Goal: Contribute content

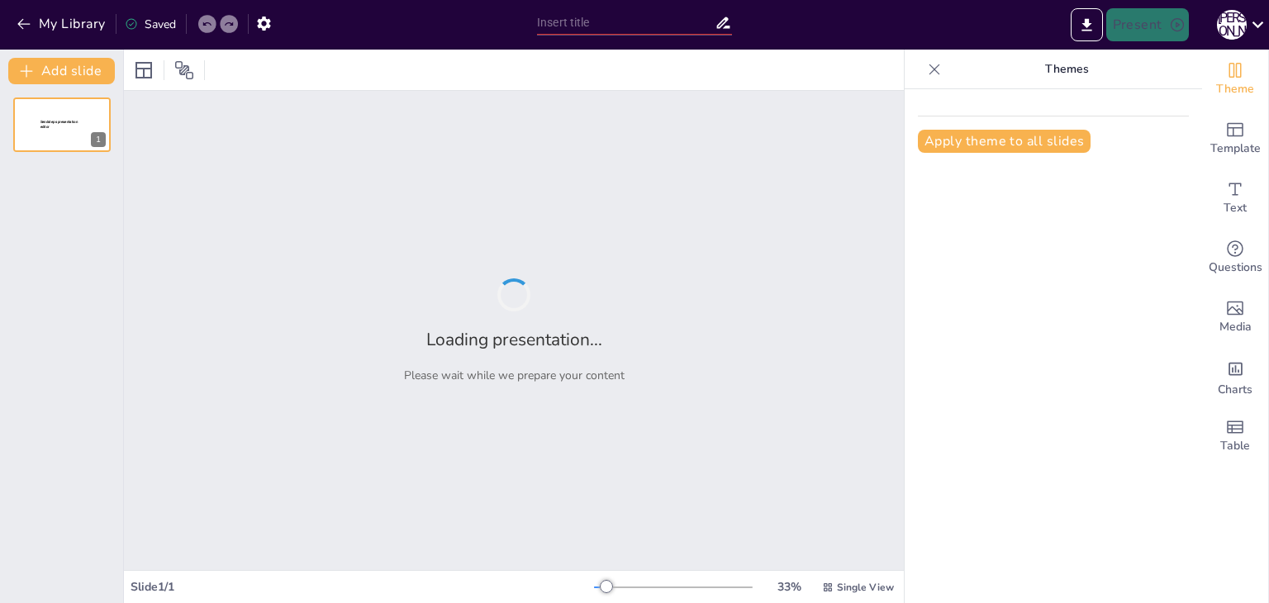
type input "Історія комп'ютерних технологій: від мікросхем до штучного інтелекту"
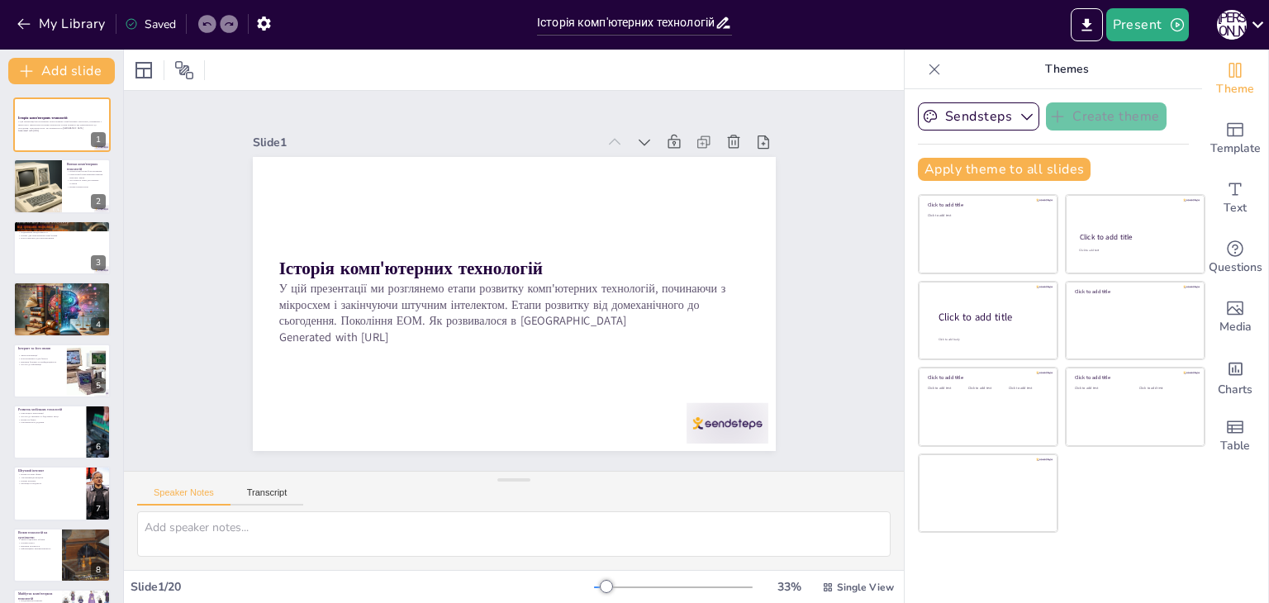
checkbox input "true"
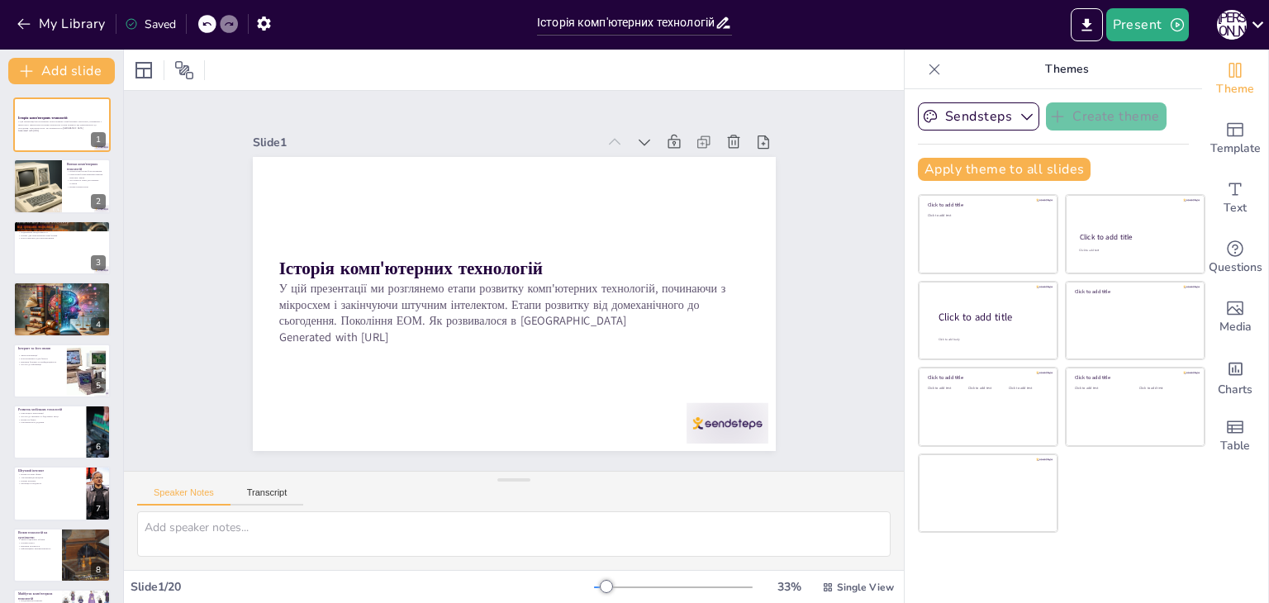
checkbox input "true"
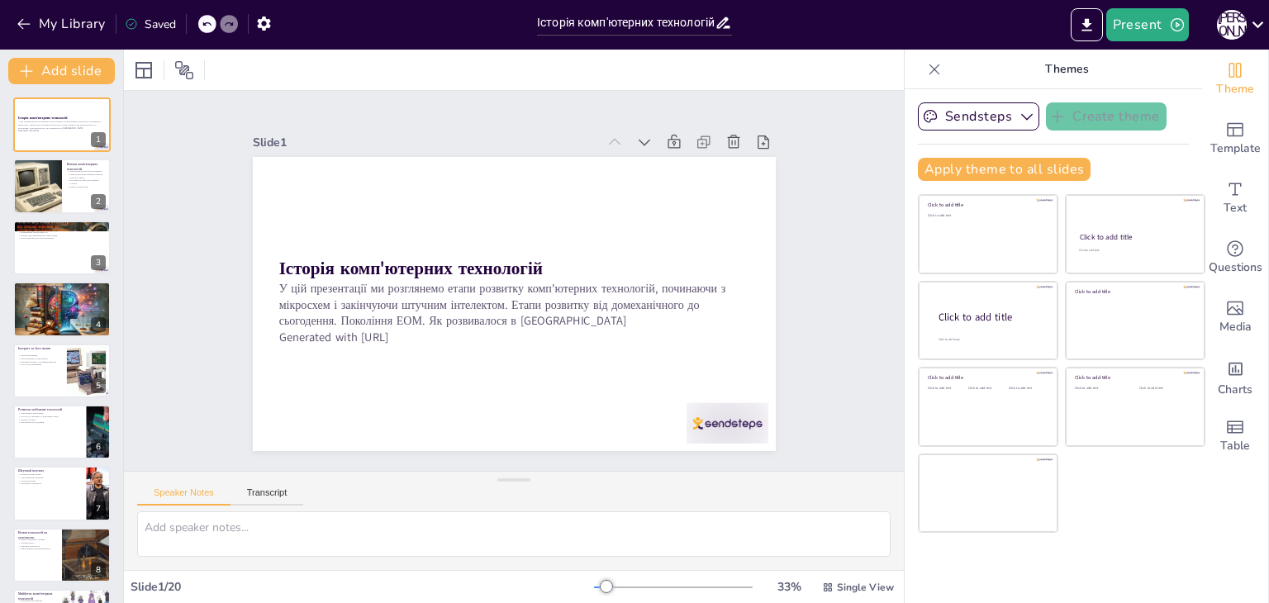
checkbox input "true"
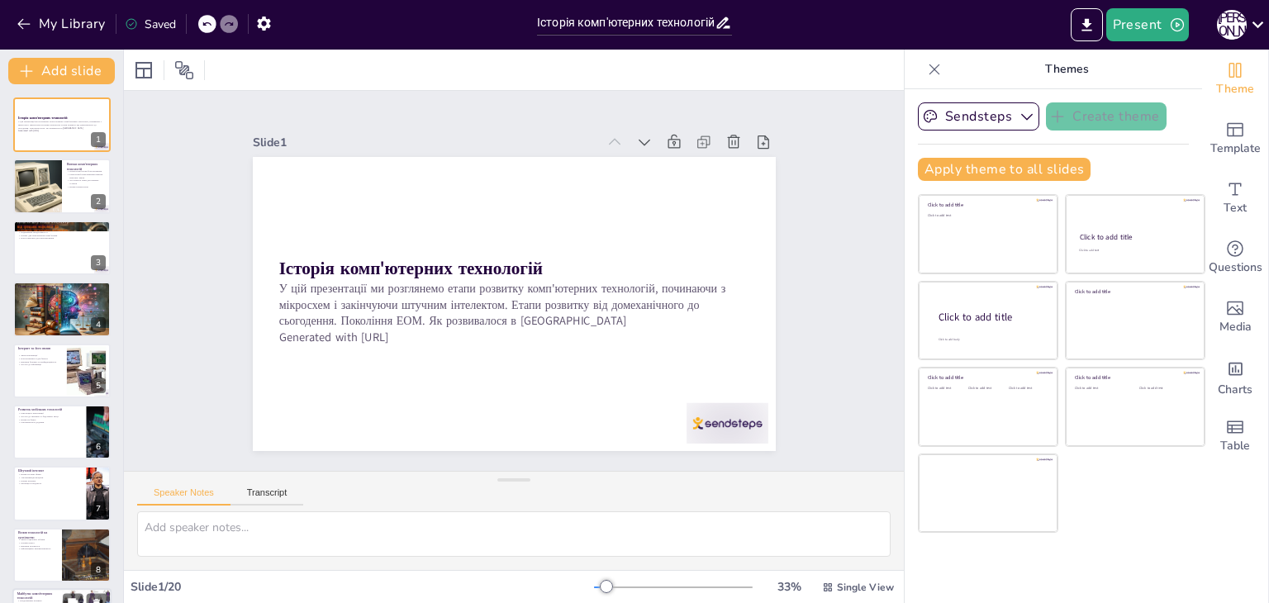
checkbox input "true"
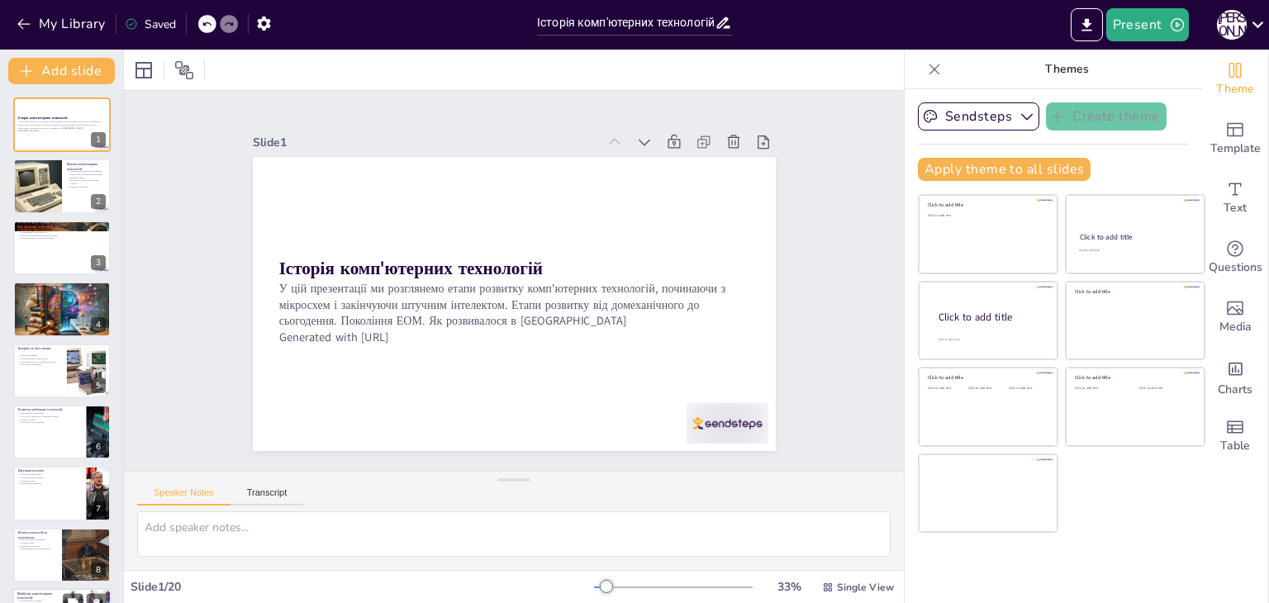
checkbox input "true"
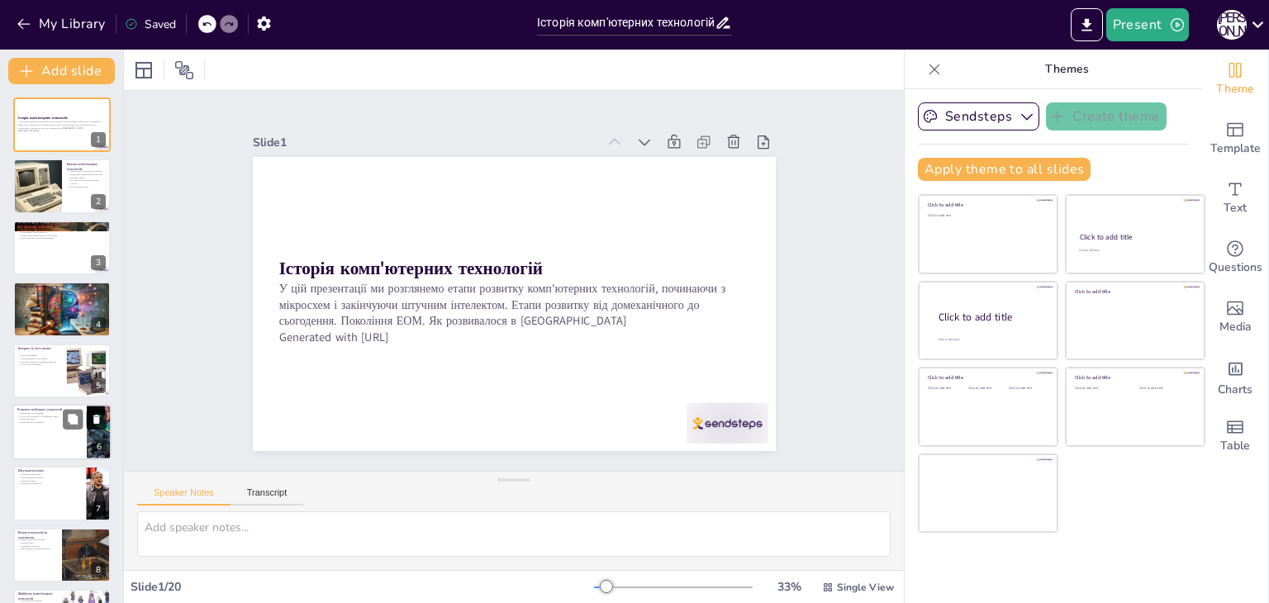
checkbox input "true"
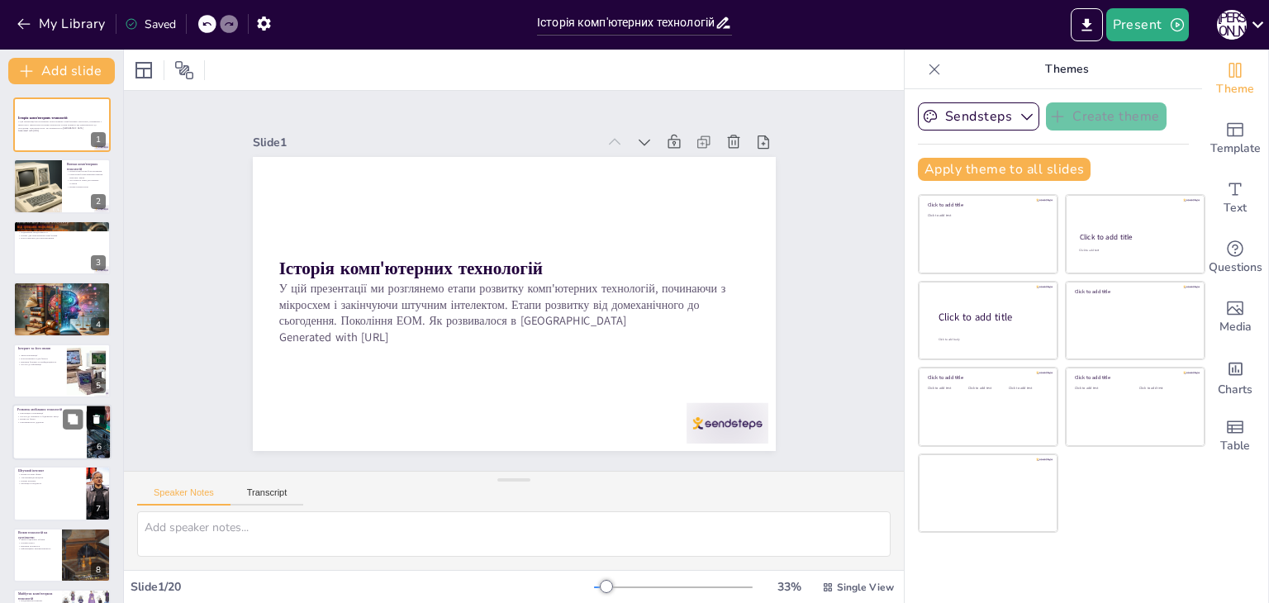
checkbox input "true"
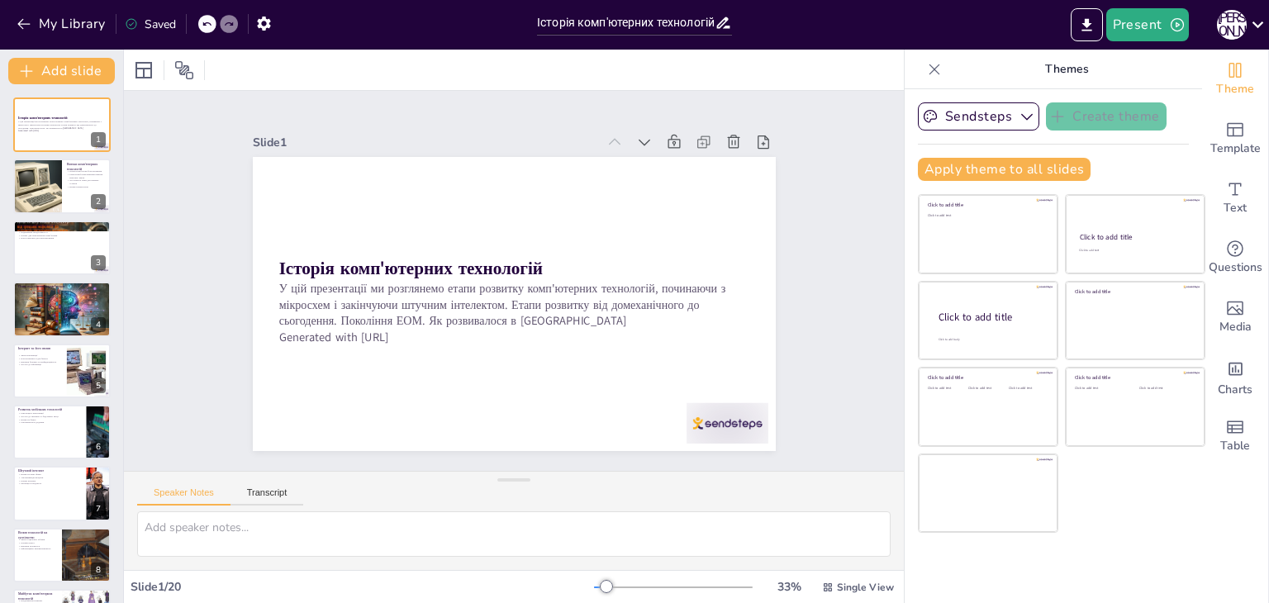
checkbox input "true"
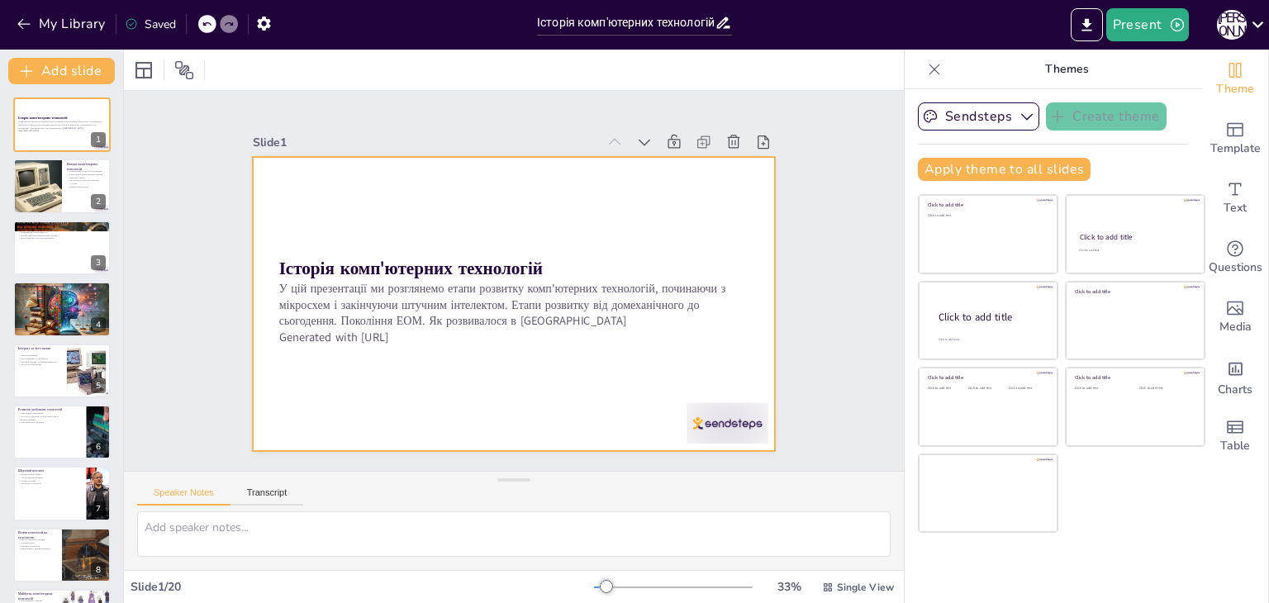
checkbox input "true"
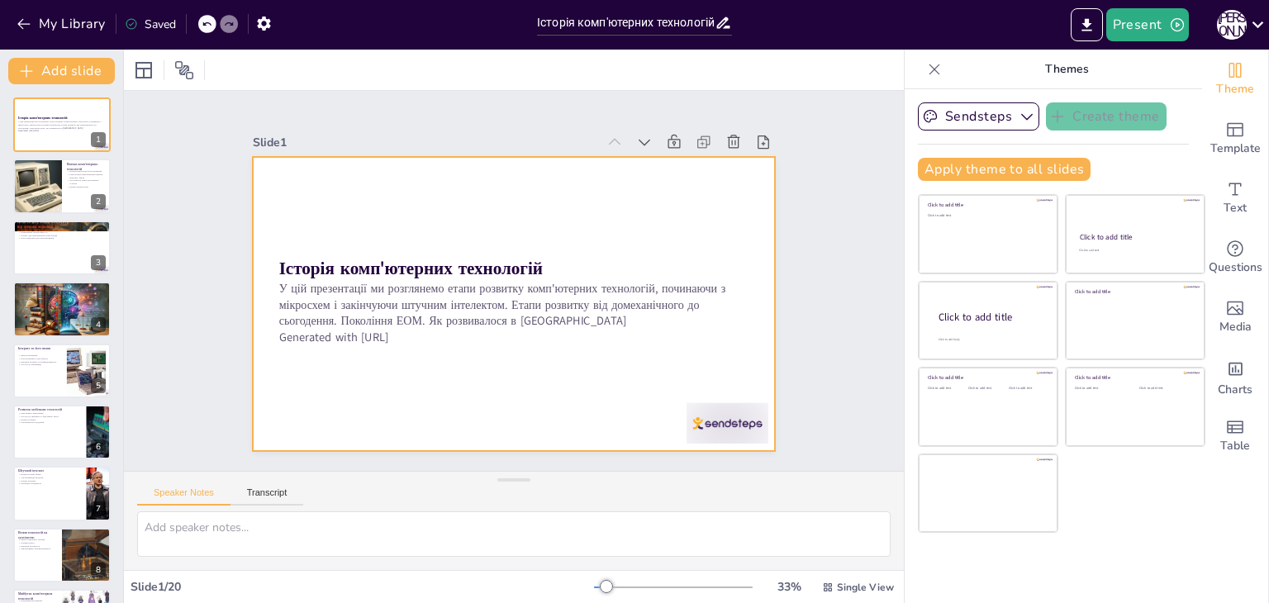
checkbox input "true"
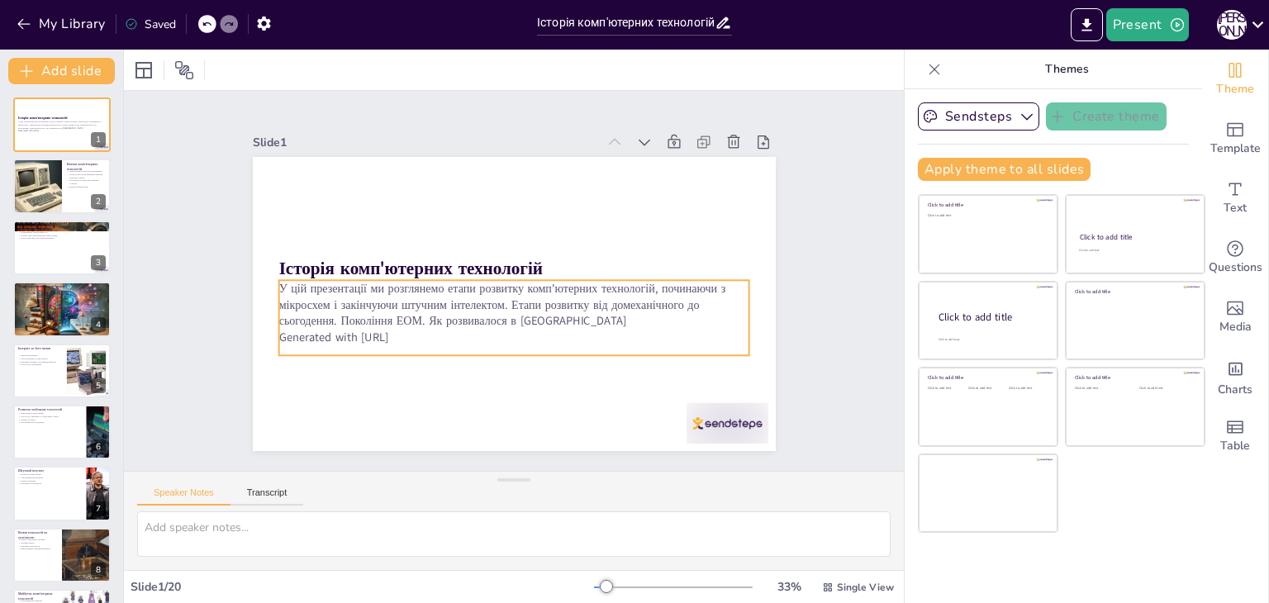
checkbox input "true"
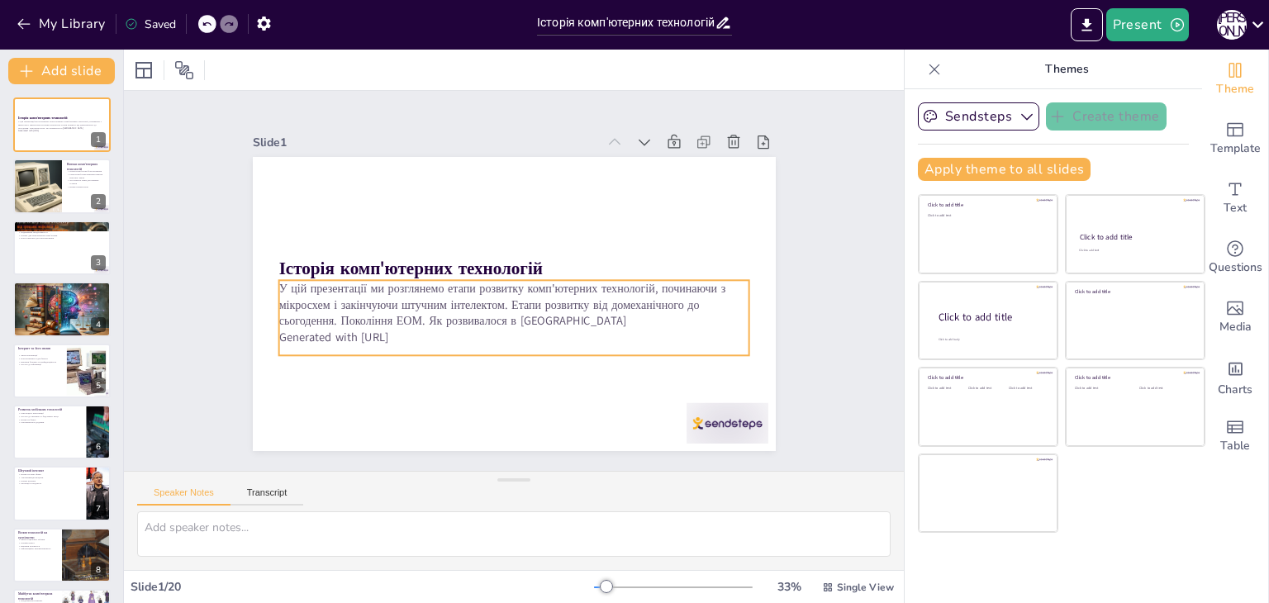
checkbox input "true"
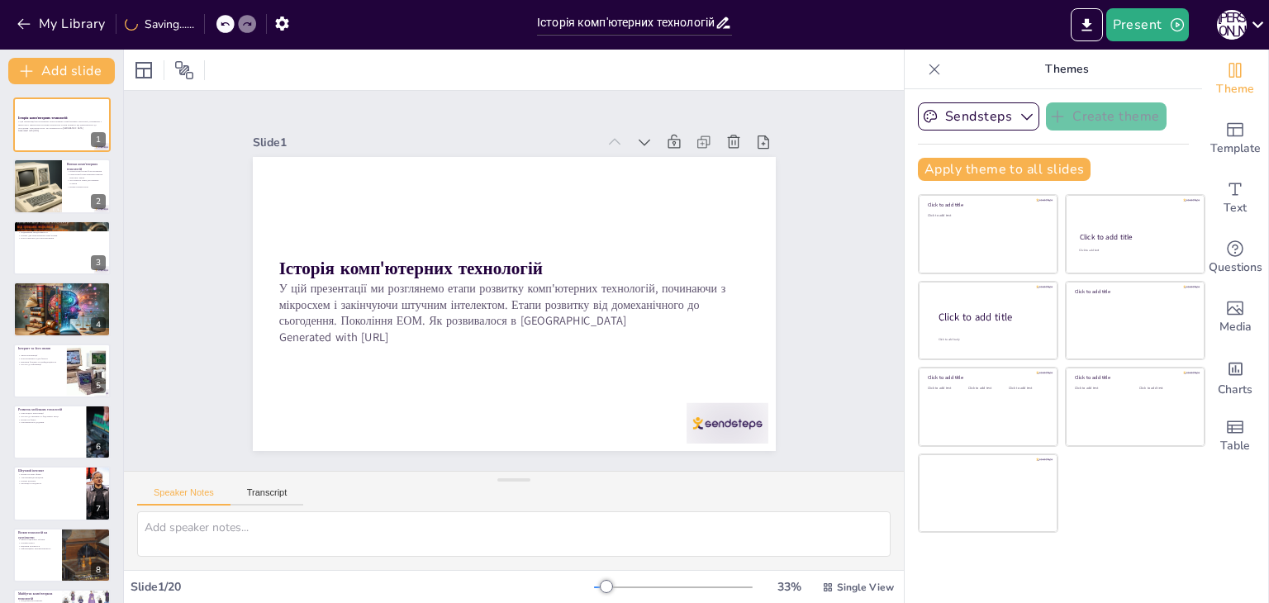
checkbox input "true"
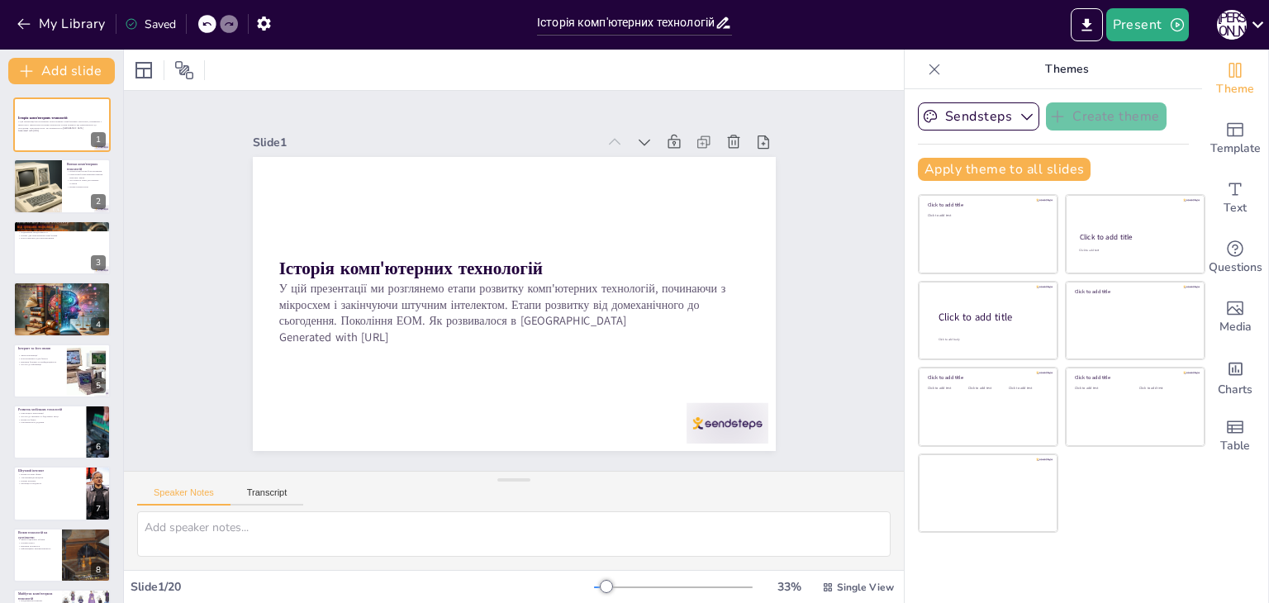
checkbox input "true"
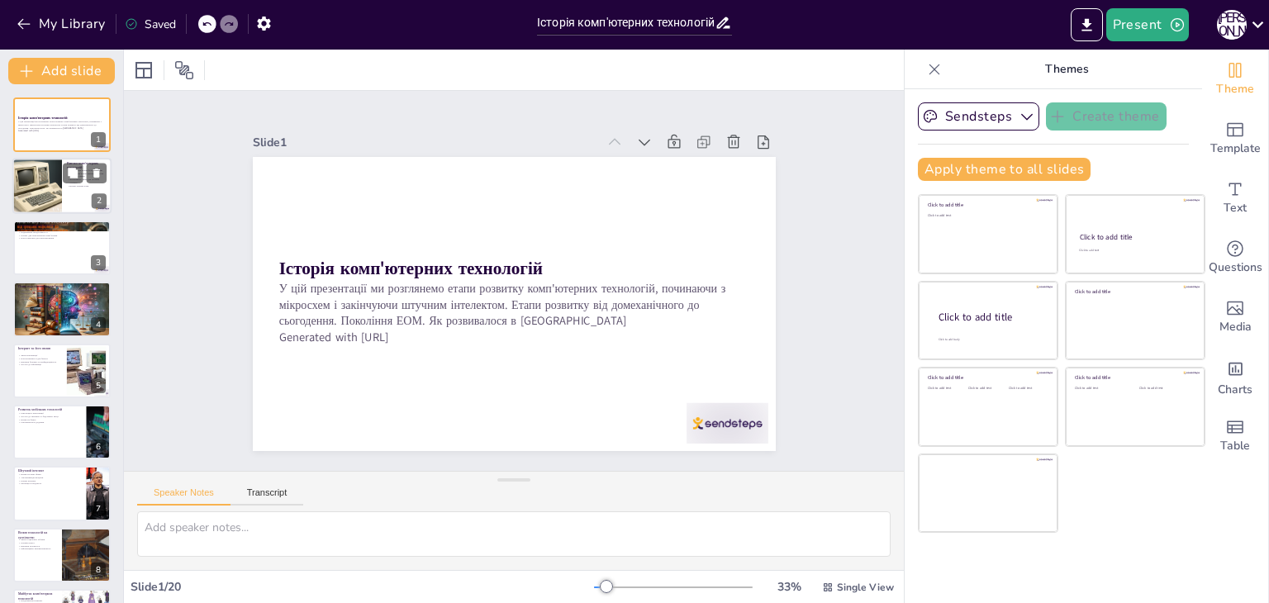
checkbox input "true"
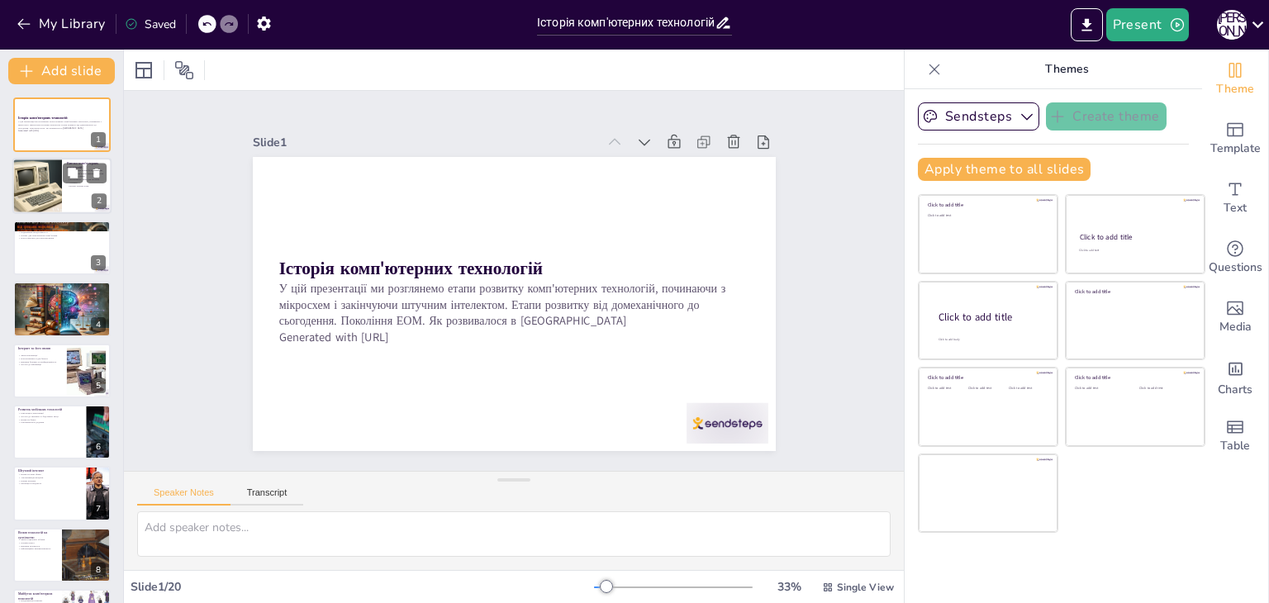
click at [36, 198] on div at bounding box center [37, 187] width 84 height 56
type textarea "Lorem ipsu'dolor sitamet cons adipisc, el seddoeiu tem inci utlaboreet do magna…"
checkbox input "true"
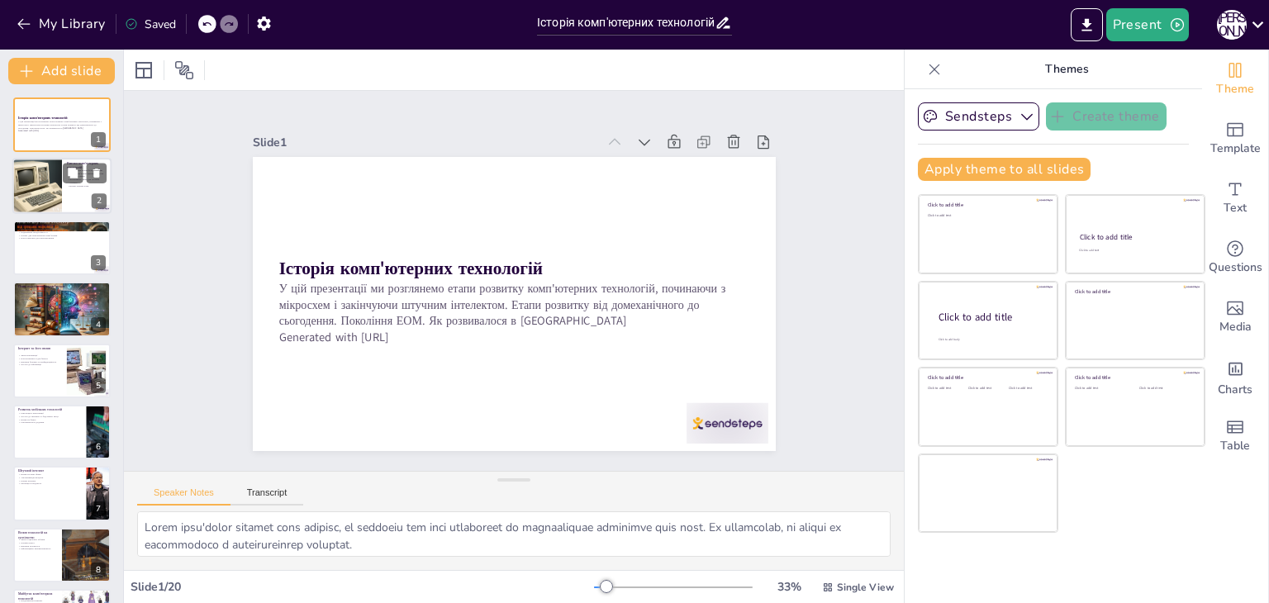
checkbox input "true"
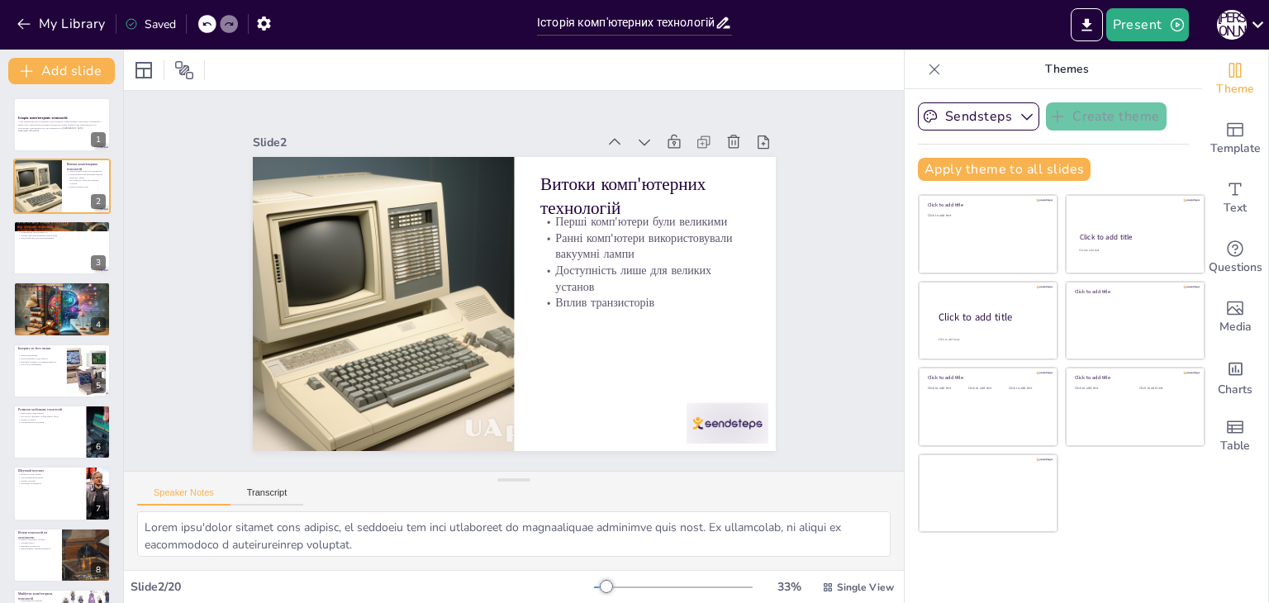
checkbox input "true"
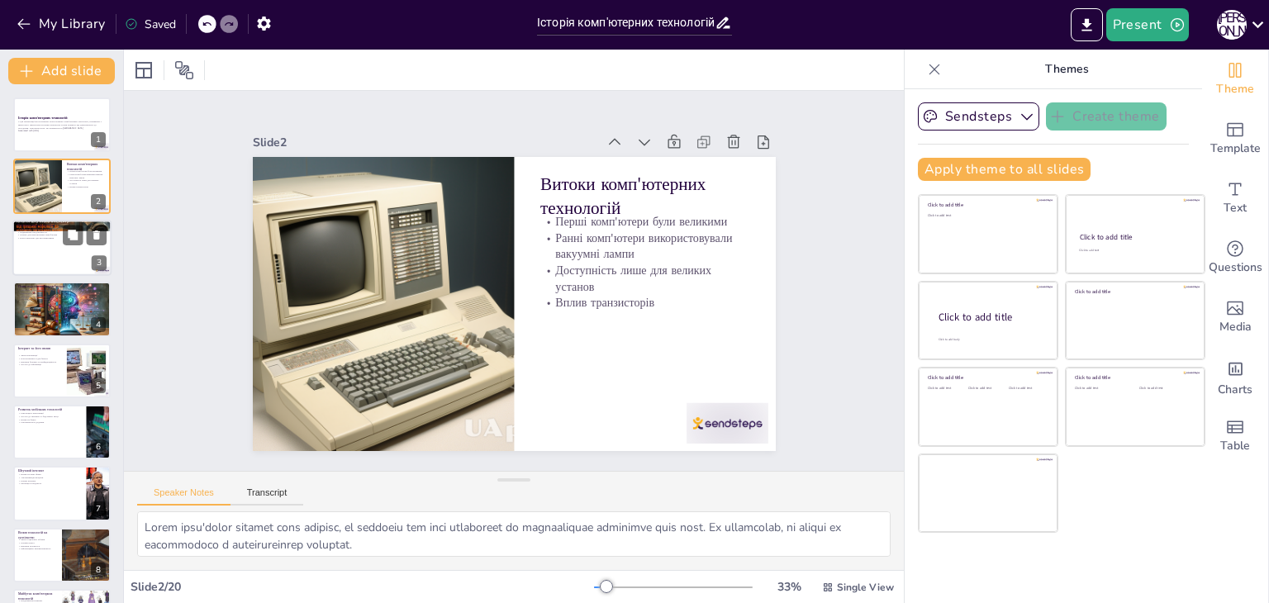
checkbox input "true"
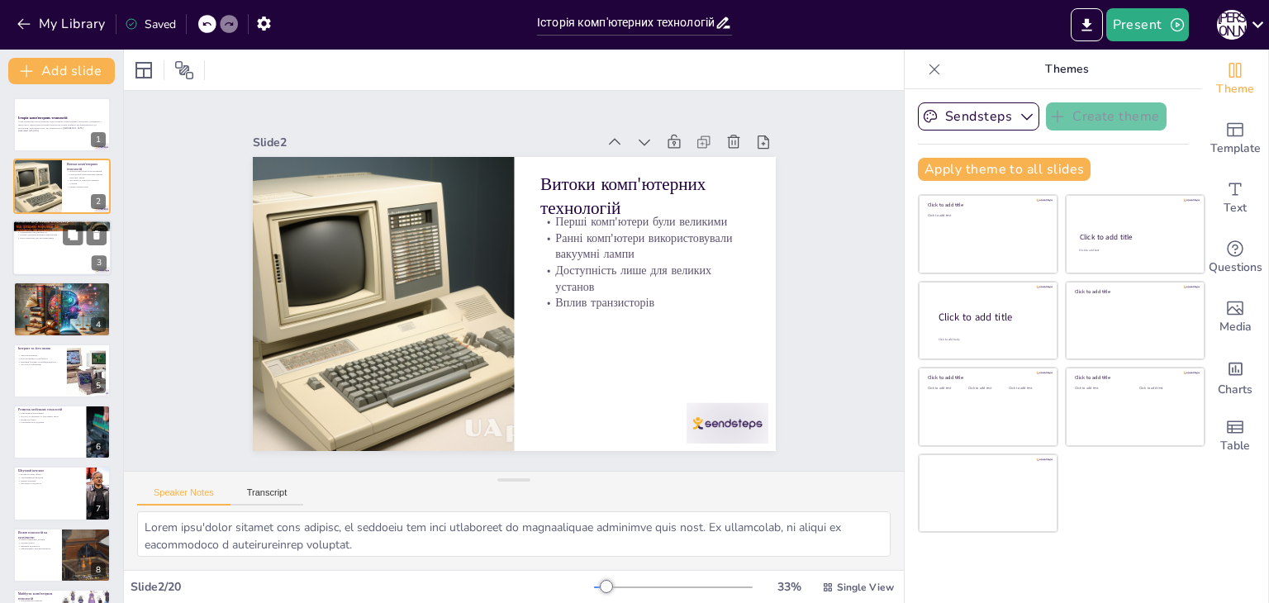
click at [31, 245] on div at bounding box center [61, 248] width 99 height 56
type textarea "Loremipsu dolorsit amet'consec adipisc elitseddoeiusmo tempo incididu utlabo e …"
checkbox input "true"
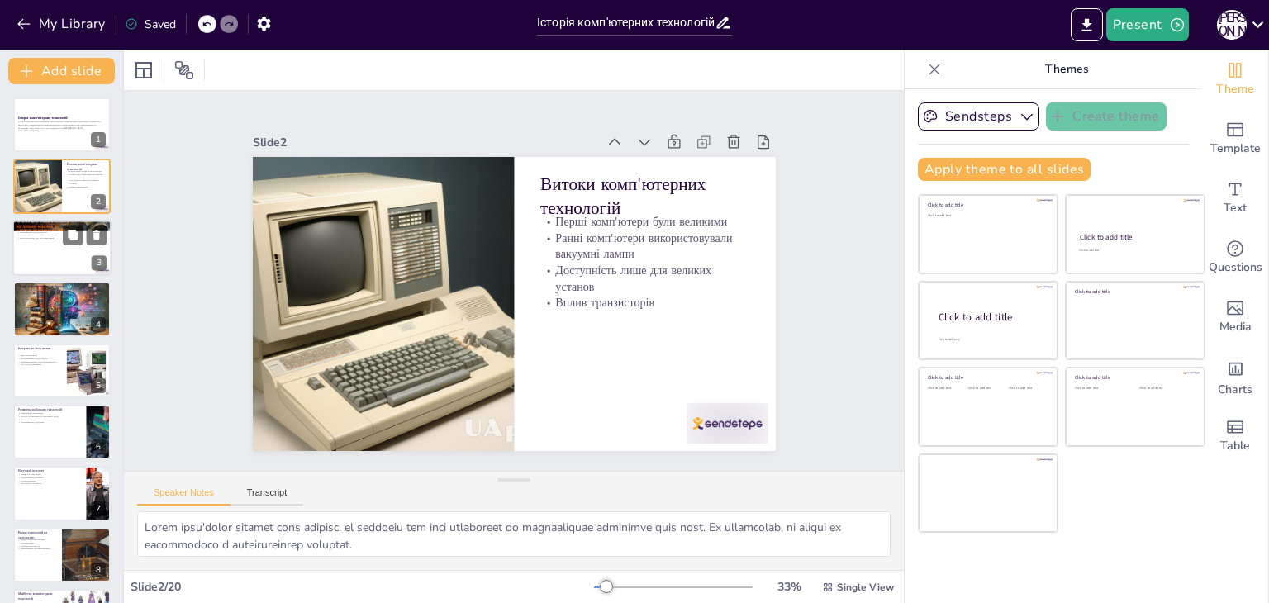
checkbox input "true"
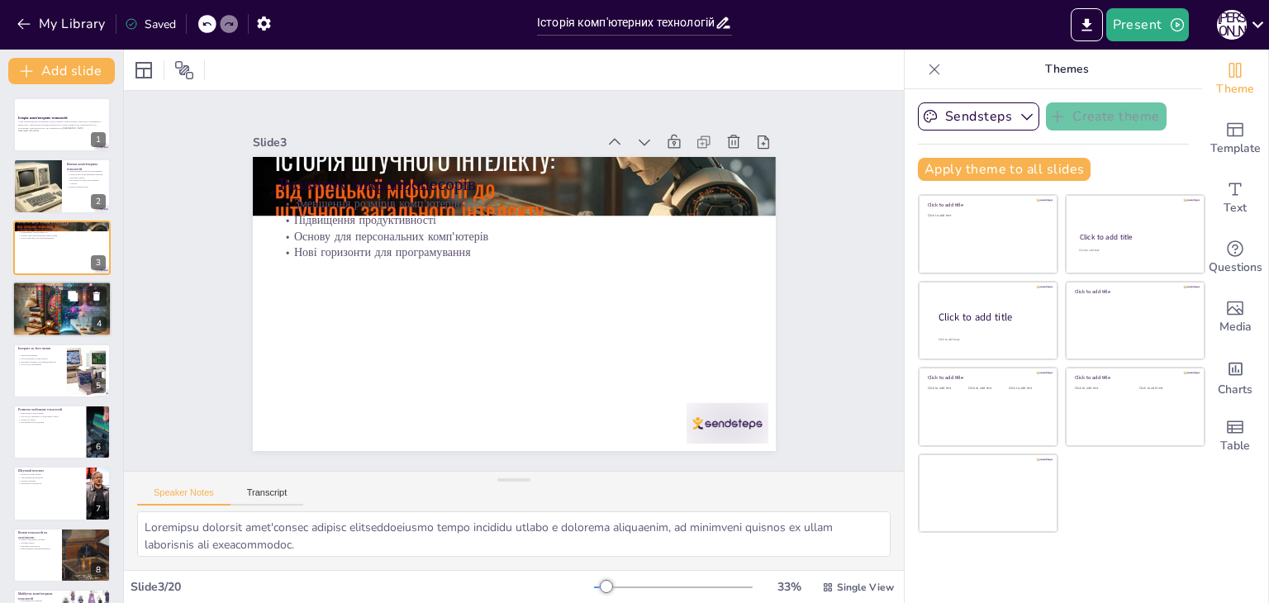
checkbox input "true"
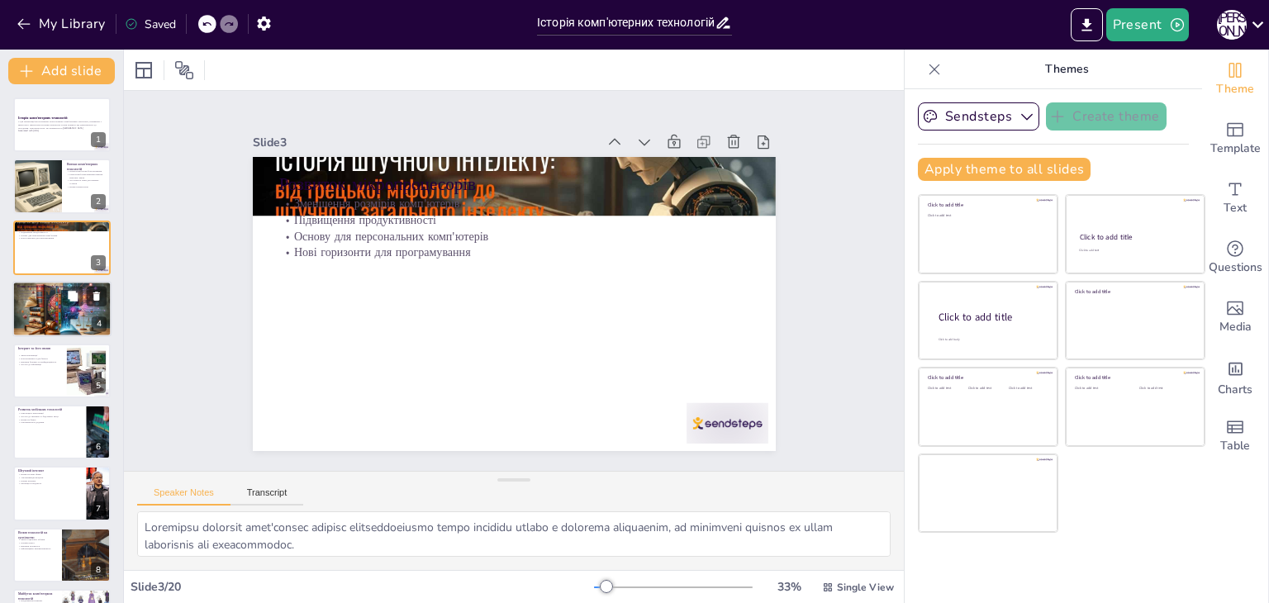
checkbox input "true"
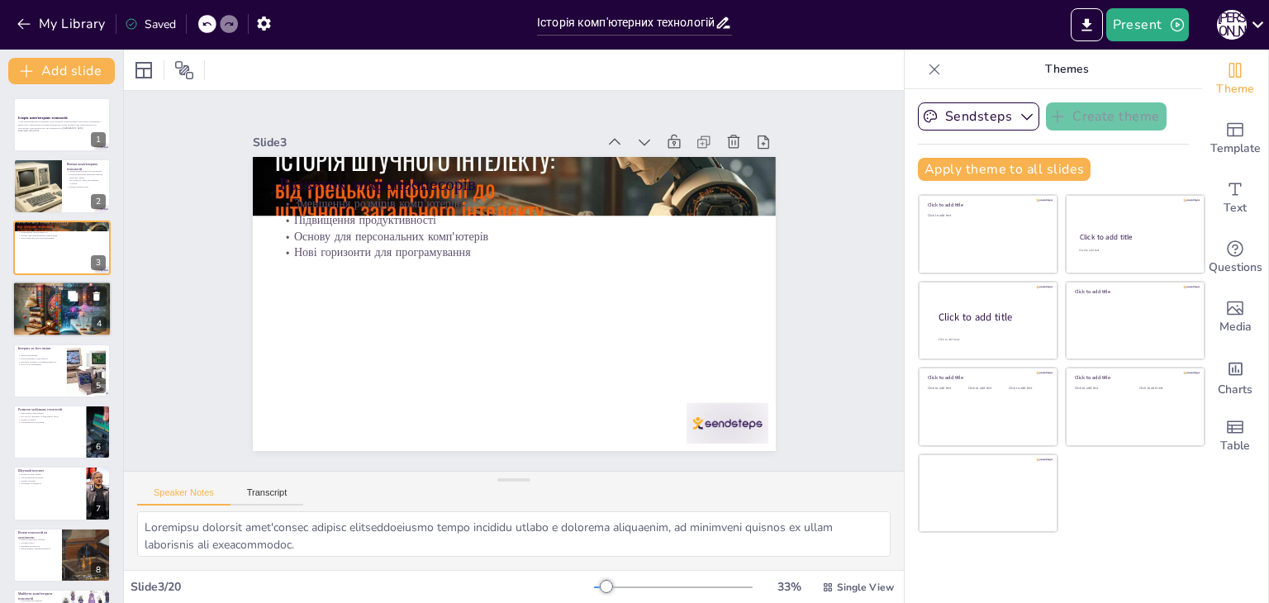
checkbox input "true"
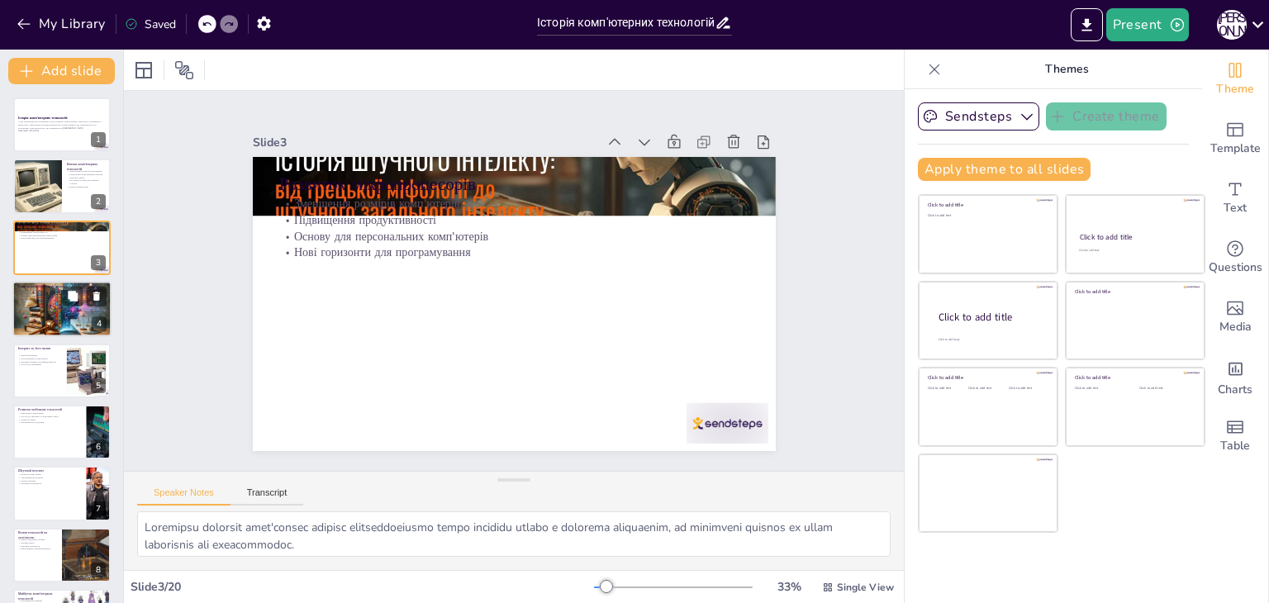
click at [26, 295] on p "Розвиток програмного забезпечення" at bounding box center [61, 296] width 89 height 3
type textarea "Loremipsumd sitametconse adip'elitse doe tempori utlaboree dolor magnaali enima…"
checkbox input "true"
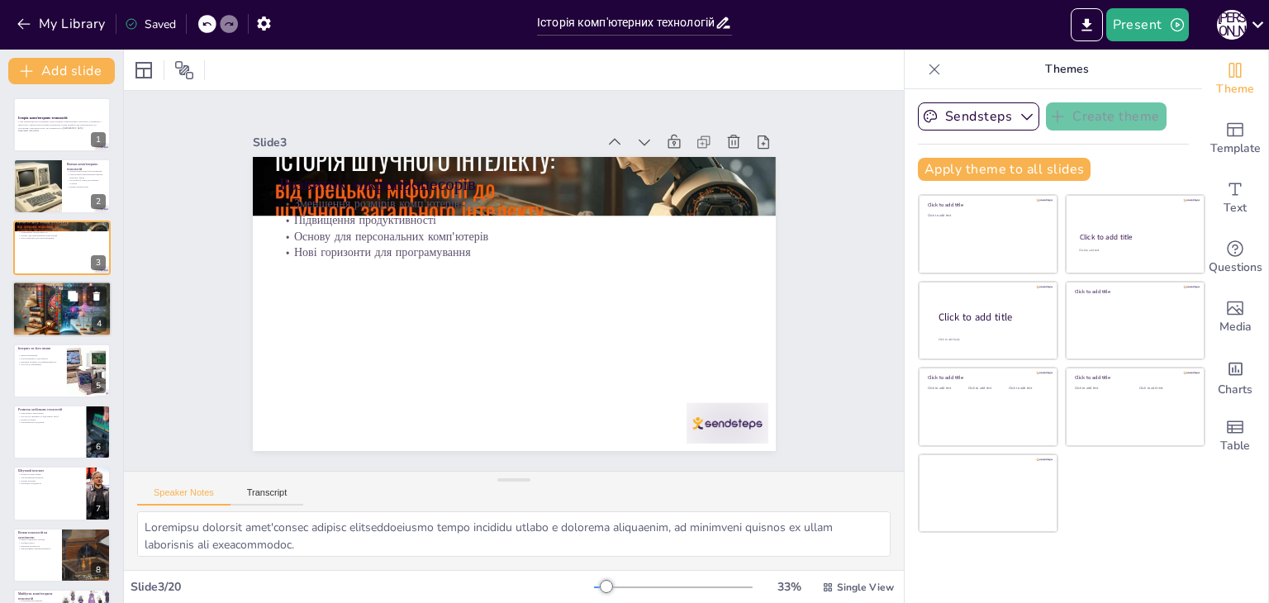
checkbox input "true"
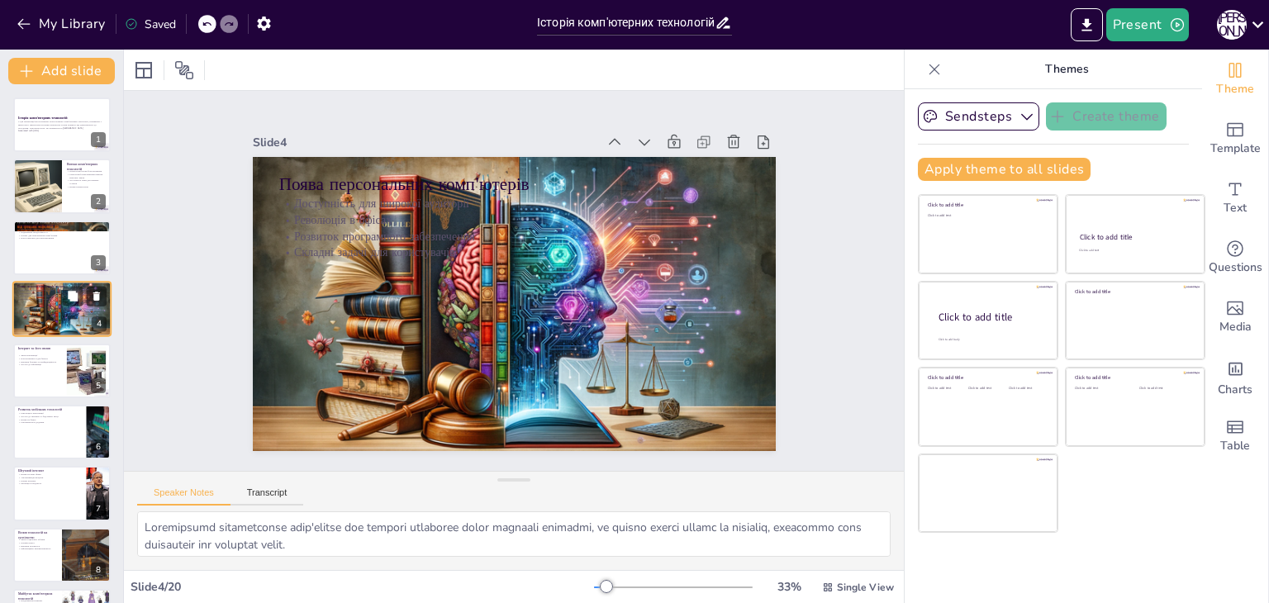
checkbox input "true"
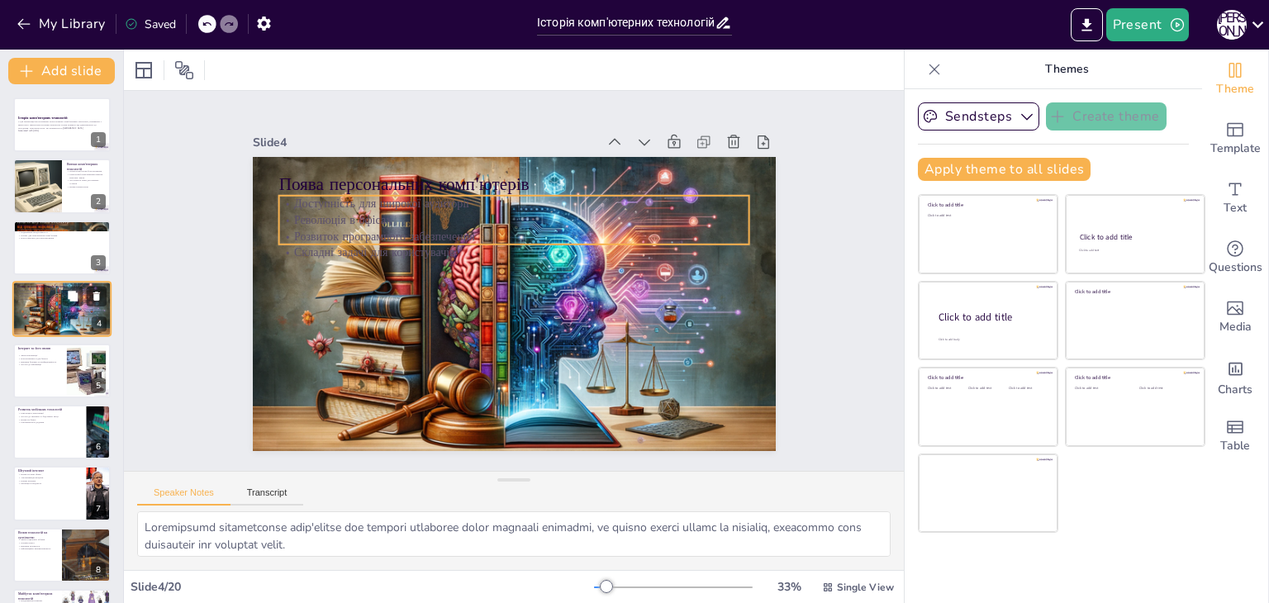
checkbox input "true"
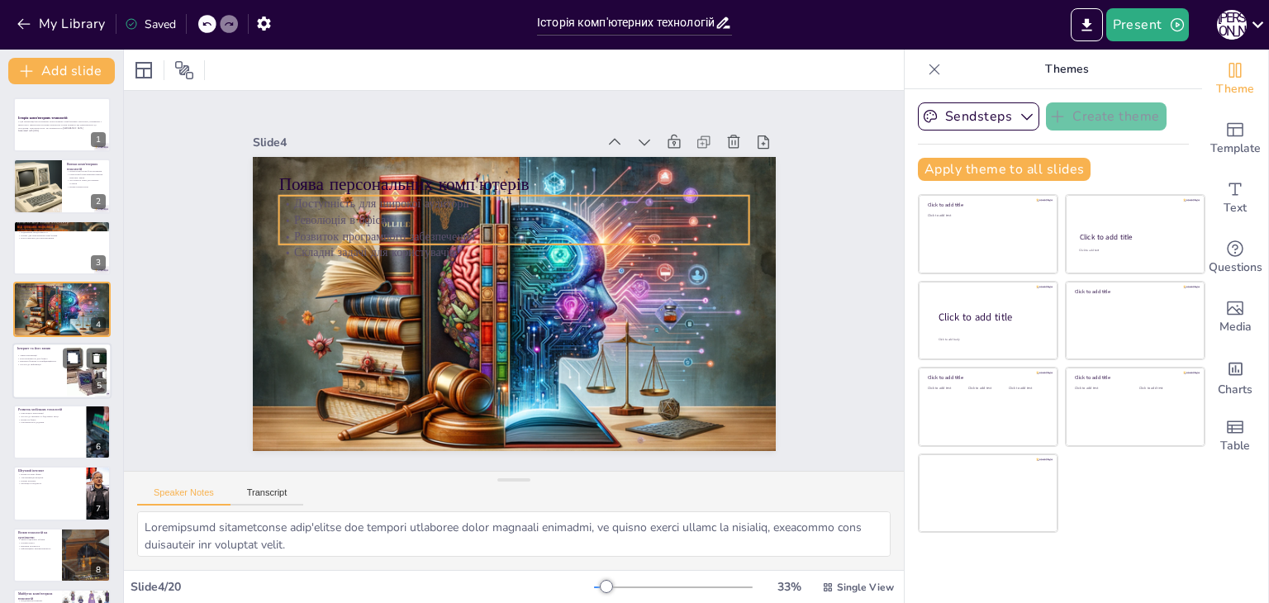
checkbox input "true"
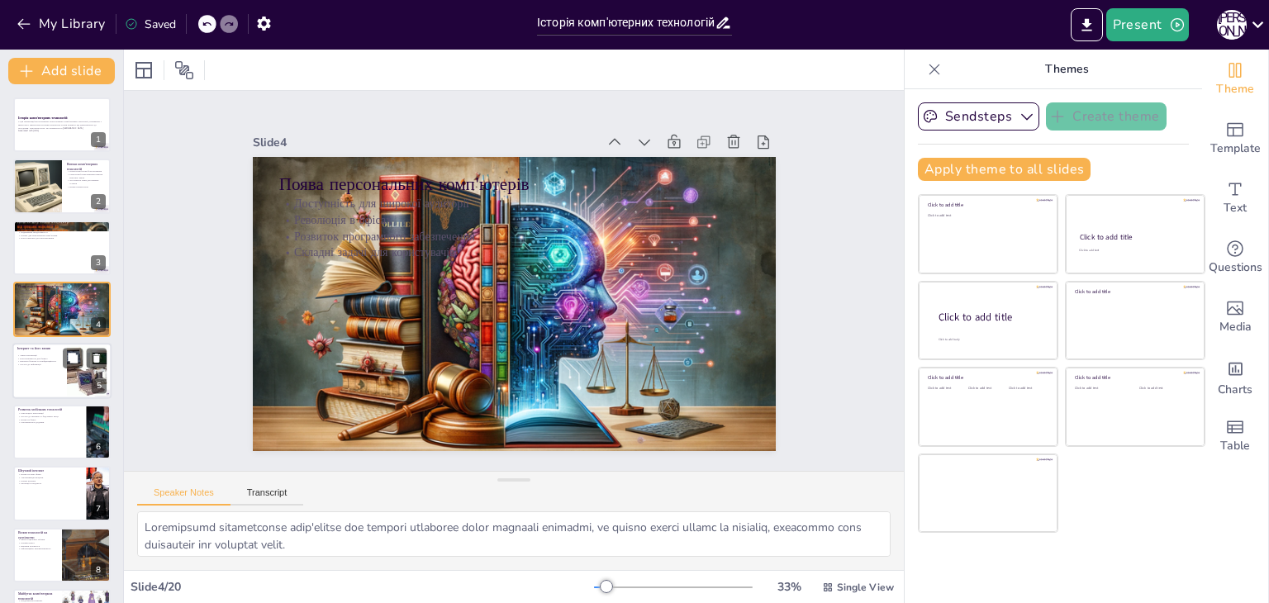
checkbox input "true"
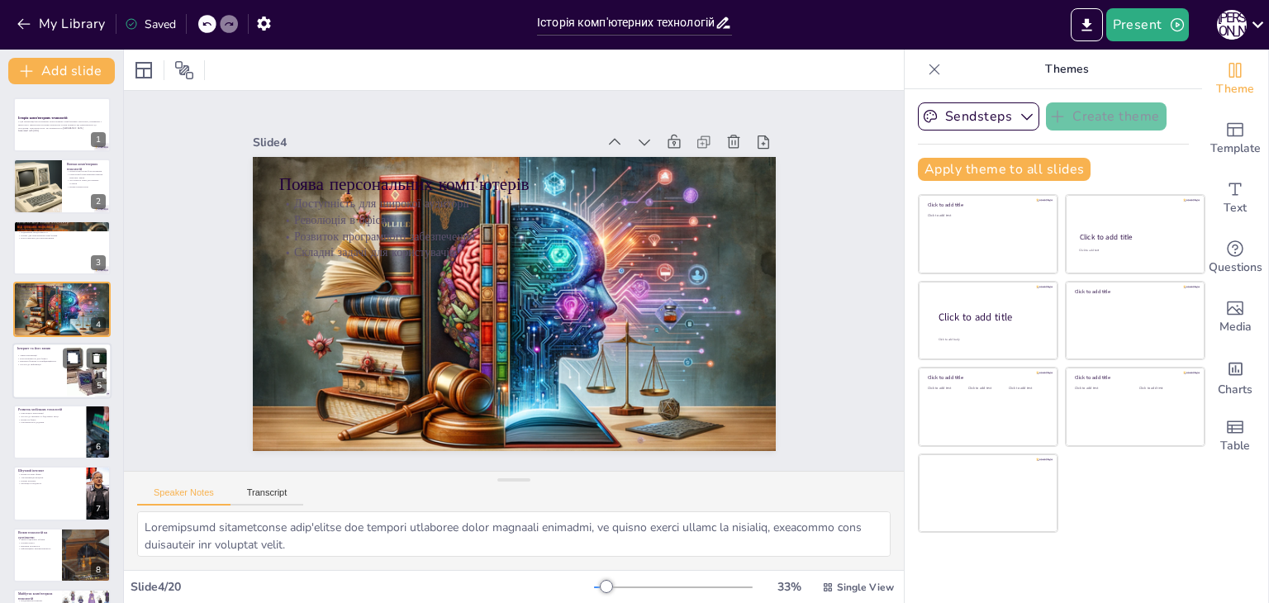
checkbox input "true"
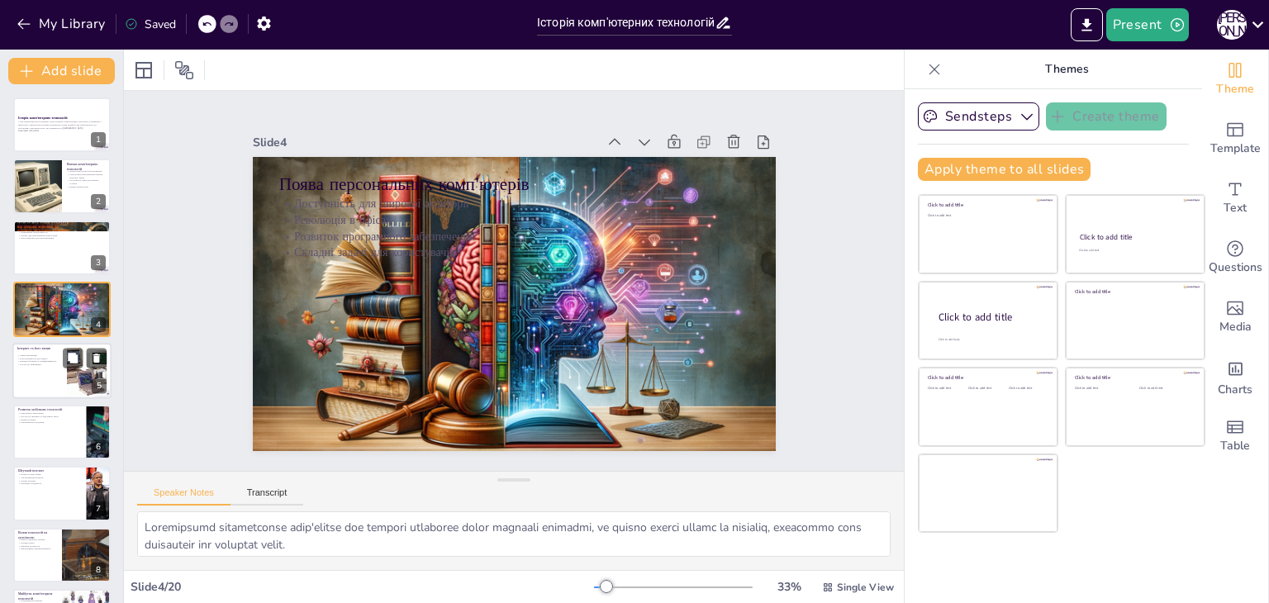
checkbox input "true"
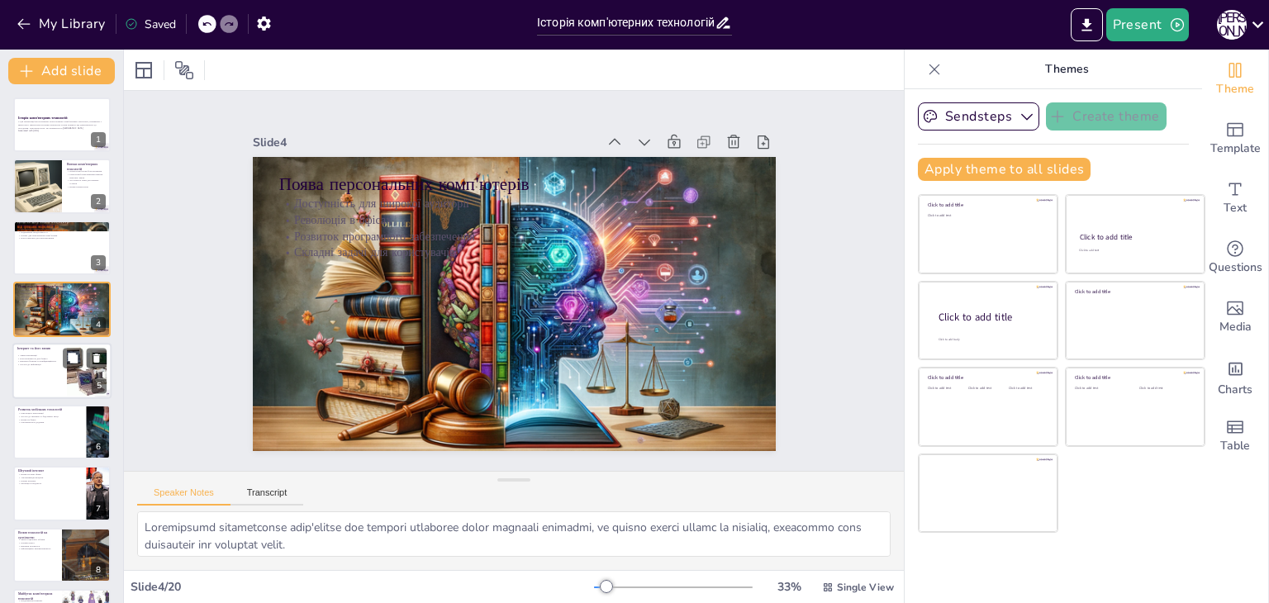
click at [31, 349] on div "Інтернет та його вплив" at bounding box center [39, 348] width 45 height 7
type textarea "Інтернет змінив спосіб, яким ми спілкуємося, надаючи можливості для миттєвого з…"
checkbox input "true"
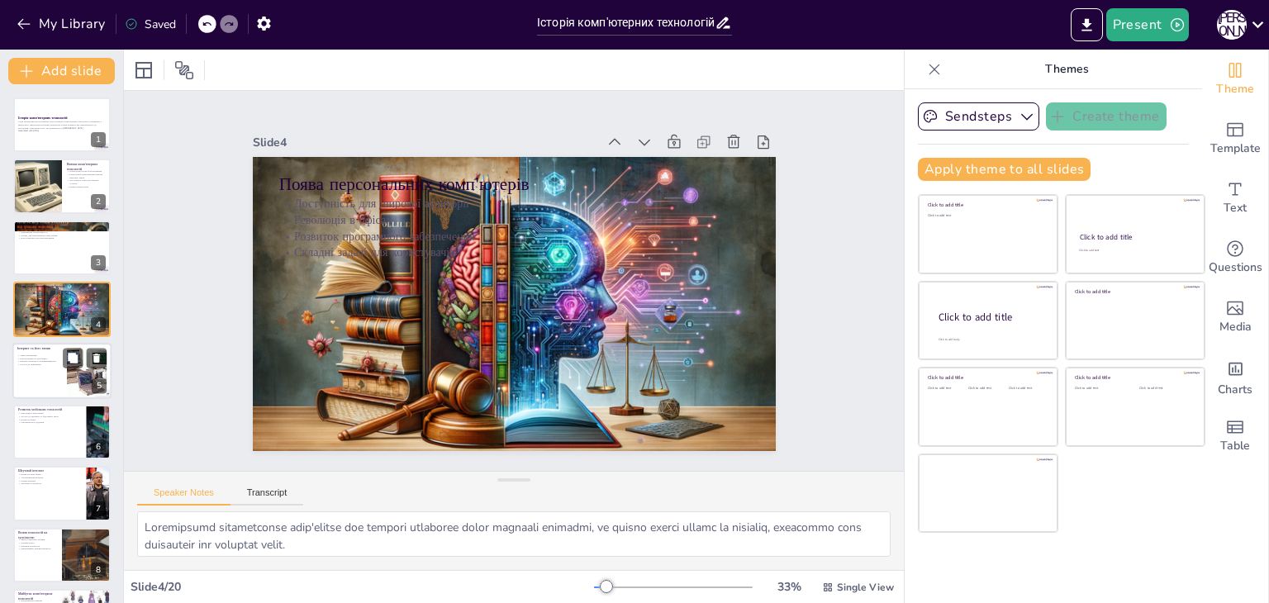
checkbox input "true"
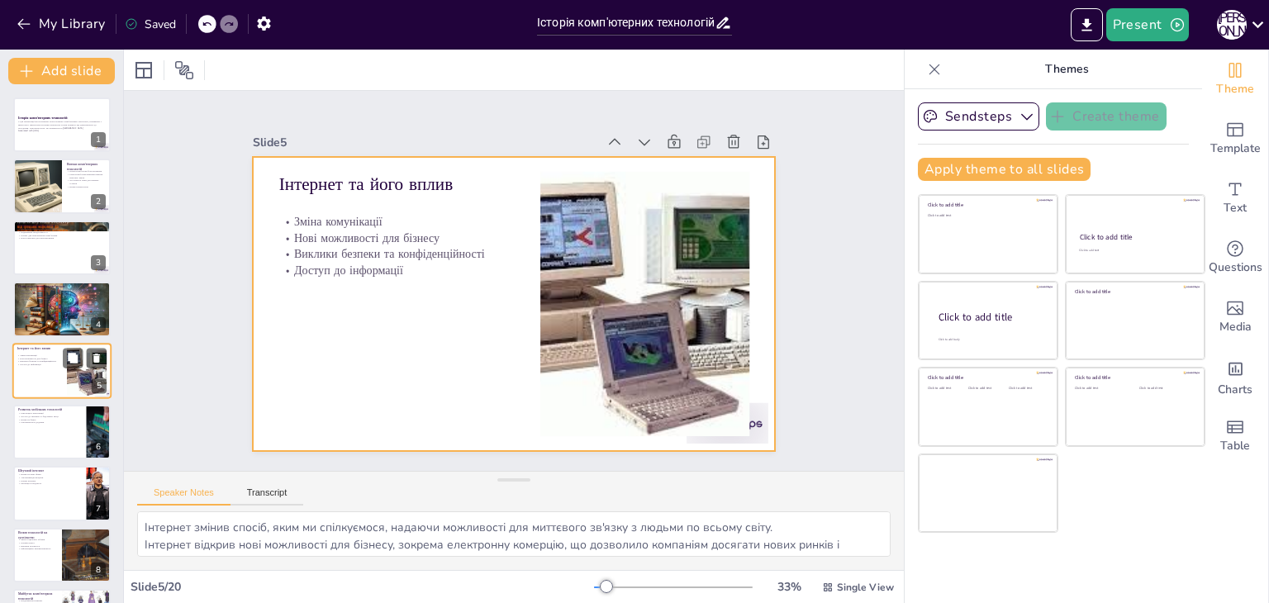
scroll to position [26, 0]
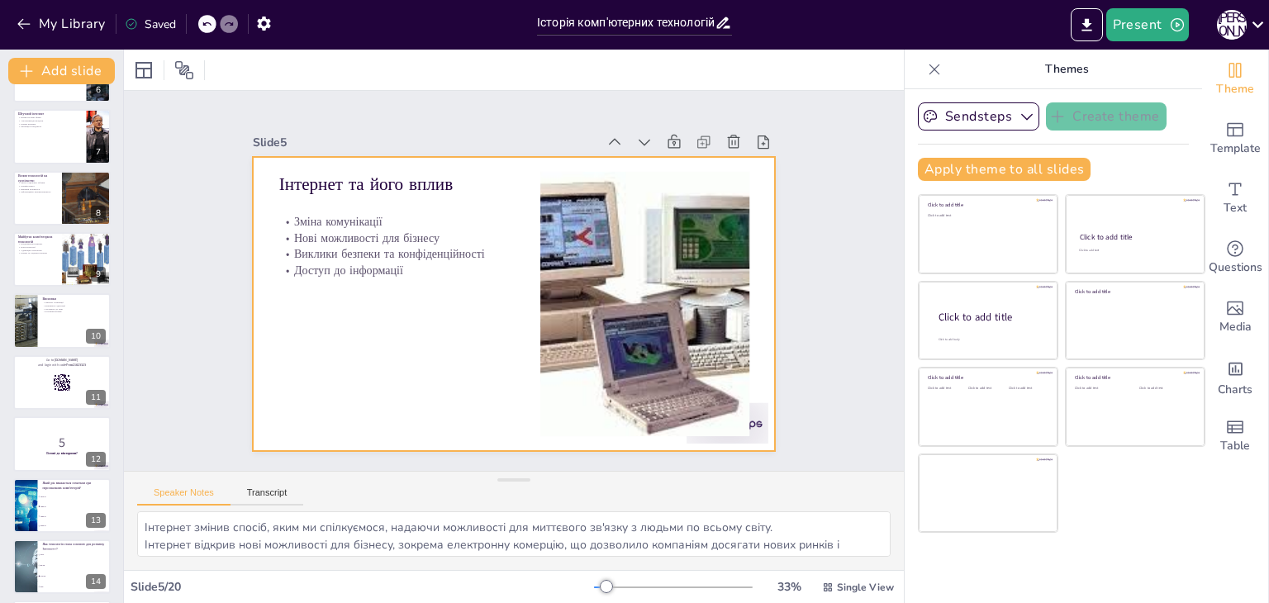
checkbox input "true"
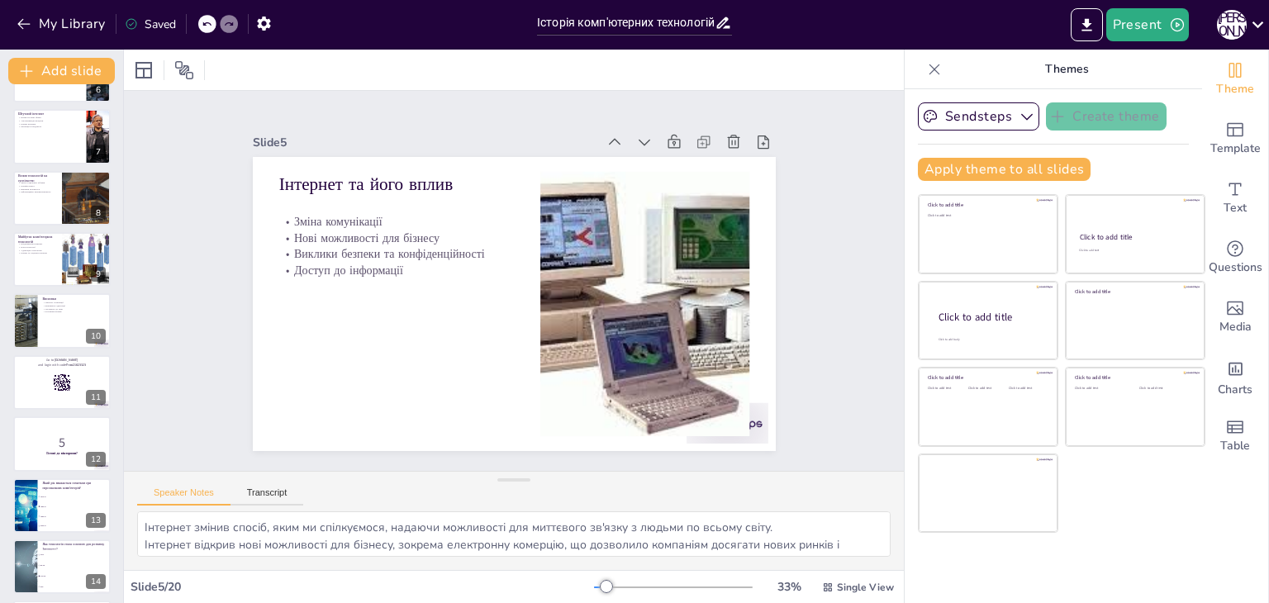
scroll to position [729, 0]
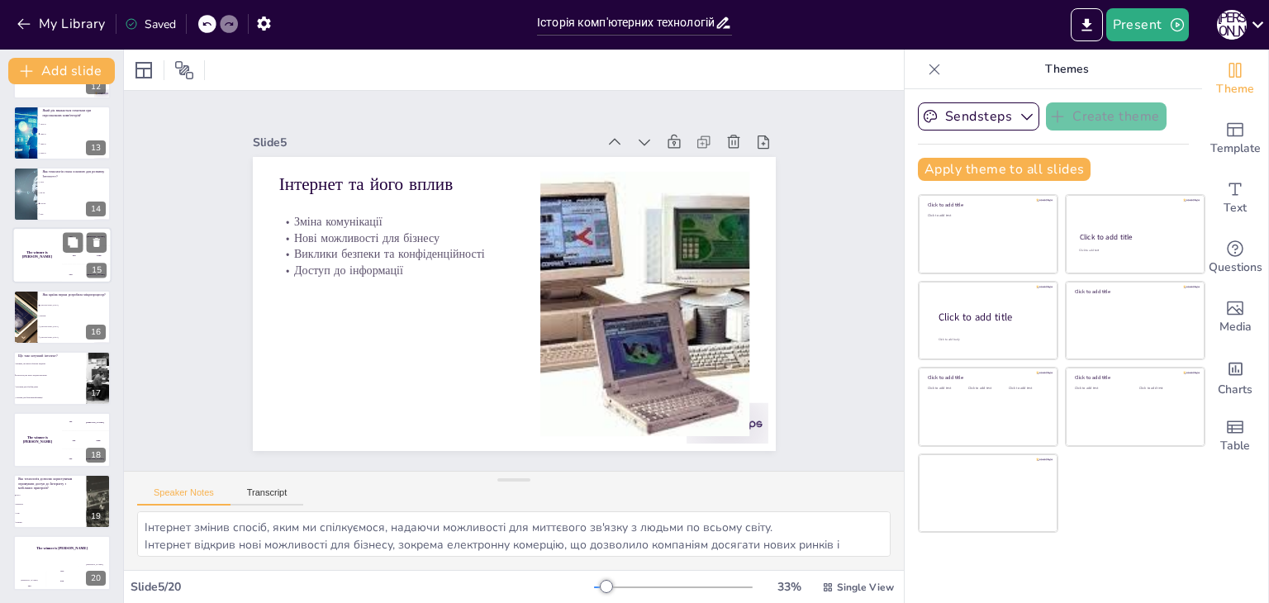
checkbox input "true"
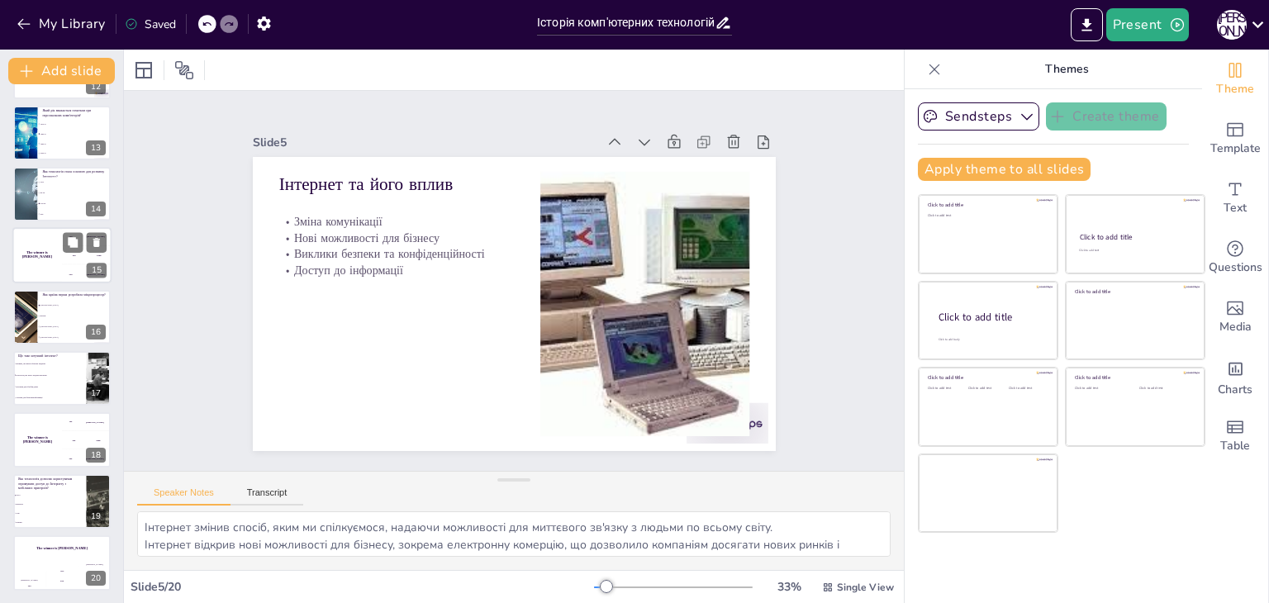
checkbox input "true"
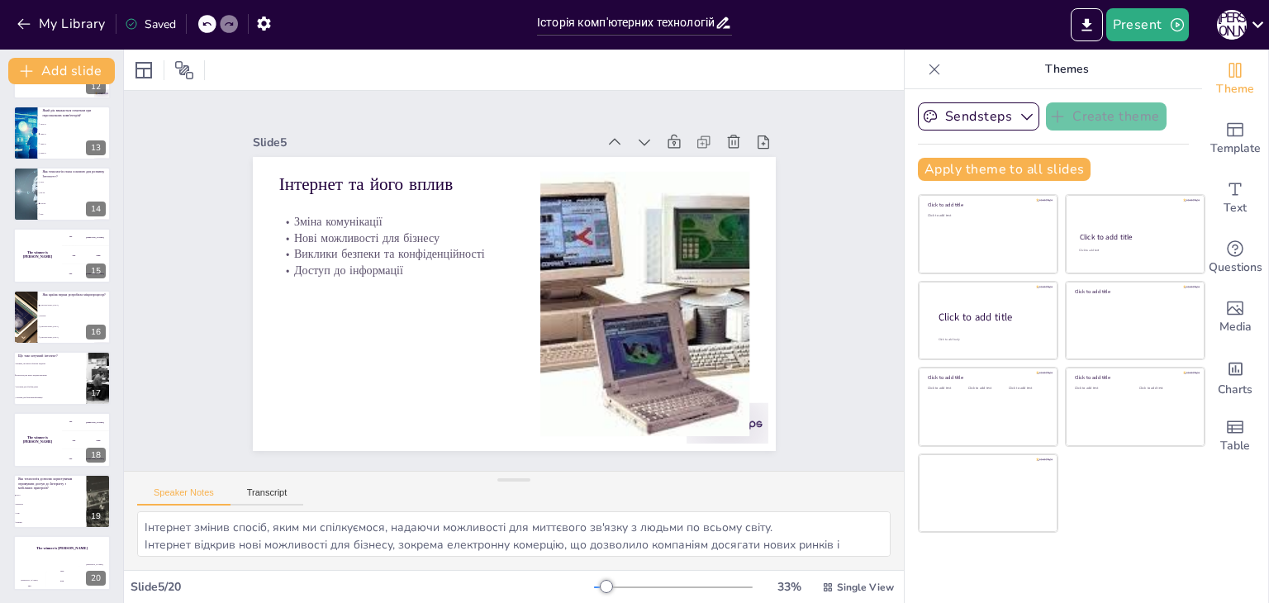
checkbox input "true"
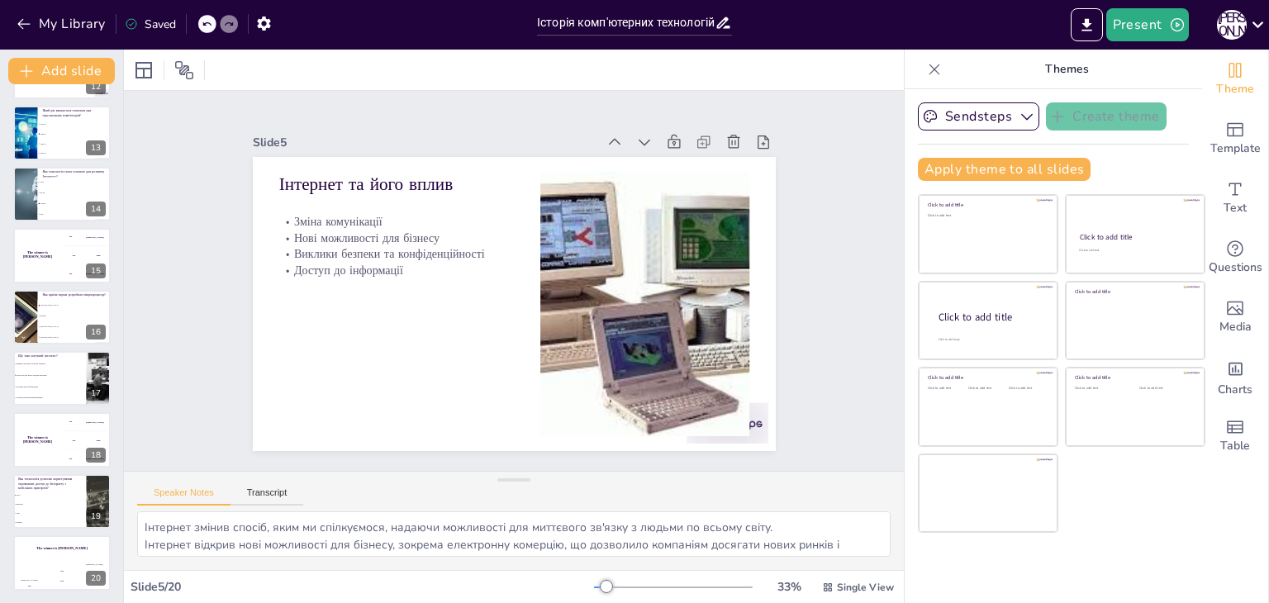
checkbox input "true"
